Goal: Transaction & Acquisition: Purchase product/service

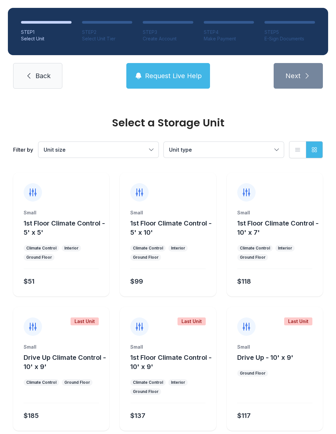
click at [182, 85] on button "Request Live Help" at bounding box center [169, 76] width 84 height 26
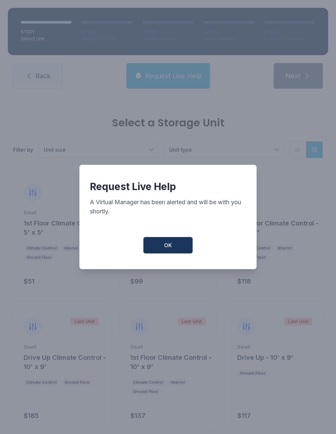
click at [171, 244] on button "OK" at bounding box center [168, 245] width 49 height 16
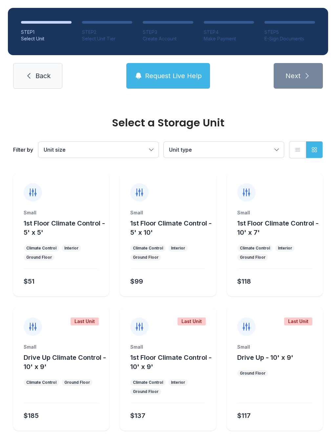
click at [37, 74] on span "Back" at bounding box center [42, 75] width 15 height 9
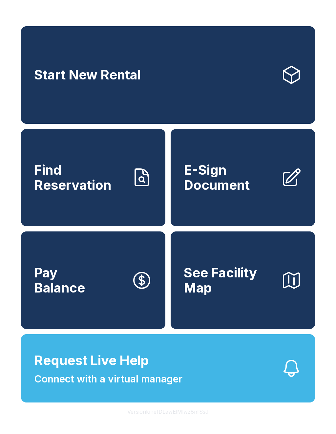
click at [272, 397] on button "Request Live Help Connect with a virtual manager" at bounding box center [168, 368] width 294 height 68
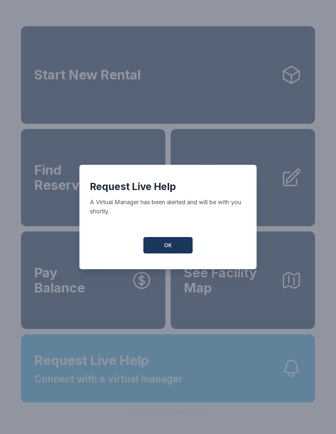
click at [186, 249] on button "OK" at bounding box center [168, 245] width 49 height 16
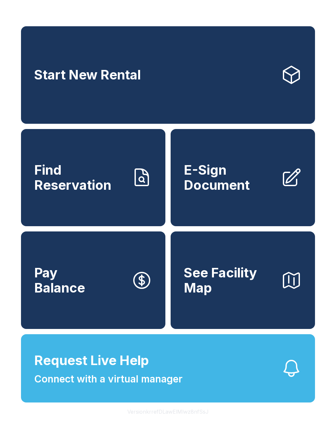
click at [289, 379] on icon "button" at bounding box center [291, 368] width 21 height 21
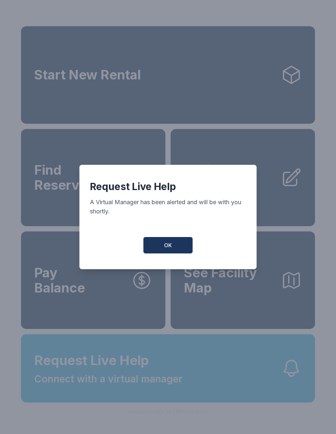
click at [174, 253] on button "OK" at bounding box center [168, 245] width 49 height 16
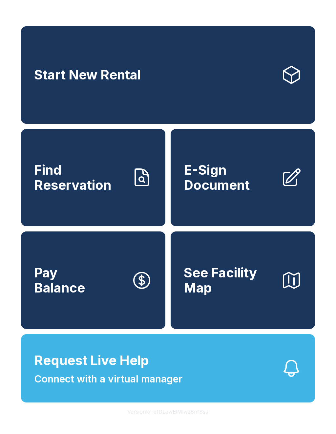
click at [207, 82] on link "Start New Rental" at bounding box center [168, 75] width 294 height 98
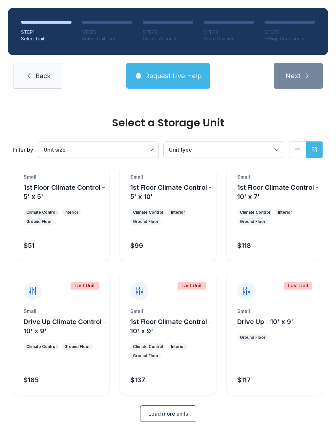
scroll to position [35, 0]
click at [182, 76] on span "Request Live Help" at bounding box center [173, 75] width 57 height 9
